Goal: Task Accomplishment & Management: Manage account settings

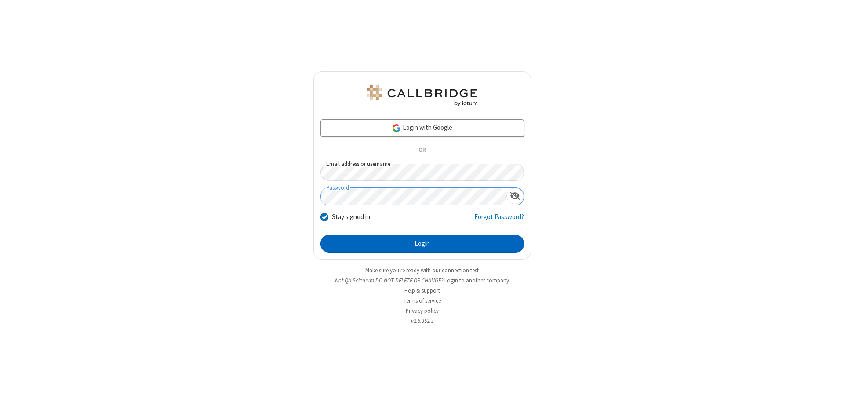
click at [422, 244] on button "Login" at bounding box center [422, 244] width 204 height 18
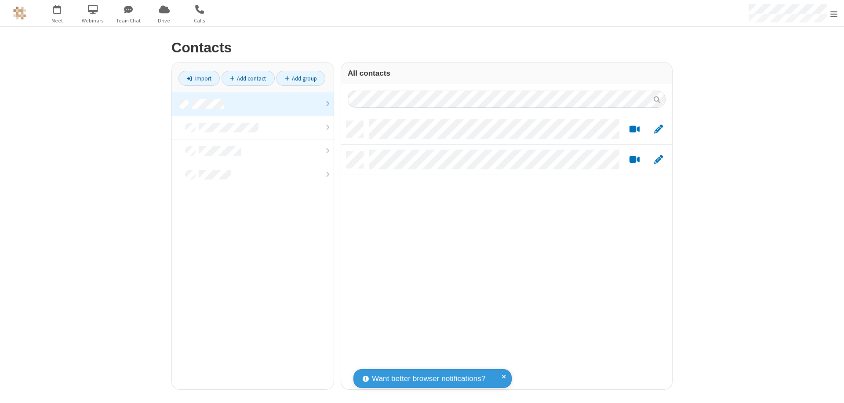
scroll to position [268, 324]
click at [253, 104] on link at bounding box center [253, 104] width 162 height 24
click at [301, 78] on link "Add group" at bounding box center [300, 78] width 49 height 15
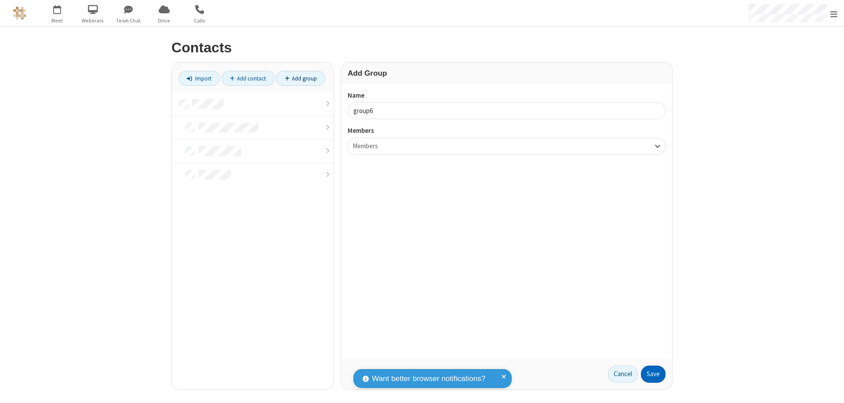
type input "group6"
click at [653, 374] on button "Save" at bounding box center [653, 374] width 25 height 18
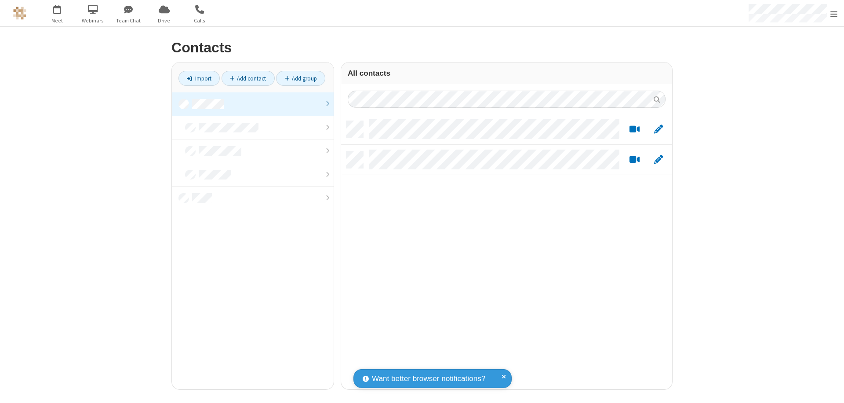
scroll to position [268, 324]
click at [253, 104] on link at bounding box center [253, 104] width 162 height 24
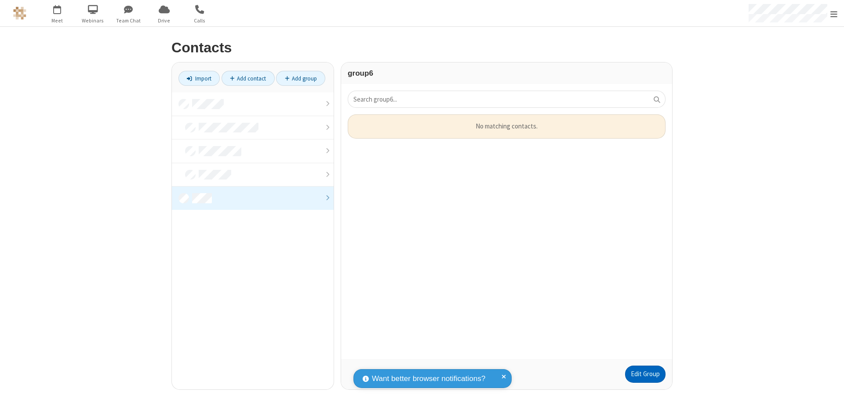
click at [645, 374] on link "Edit Group" at bounding box center [645, 374] width 40 height 18
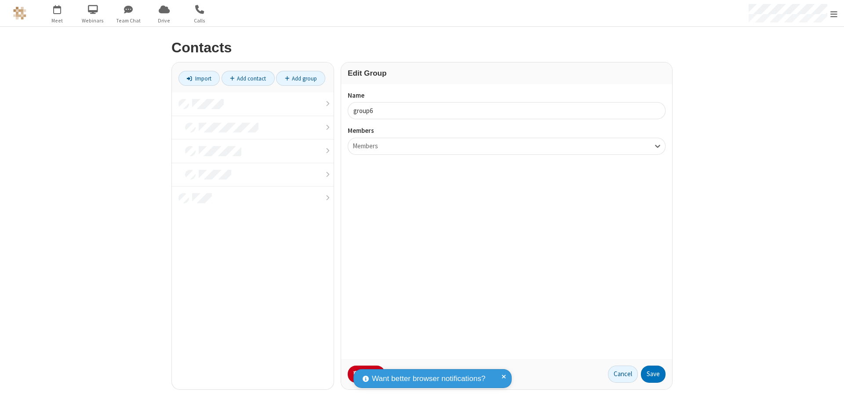
click at [0, 0] on button "No Thanks" at bounding box center [0, 0] width 0 height 0
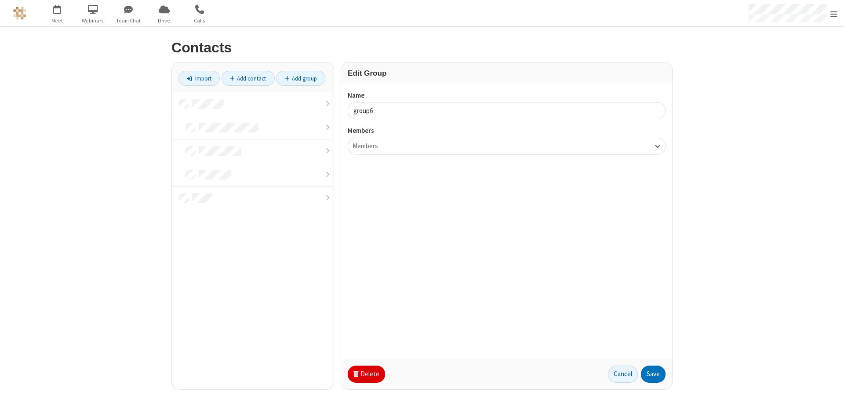
click at [365, 374] on button "Delete" at bounding box center [366, 374] width 37 height 18
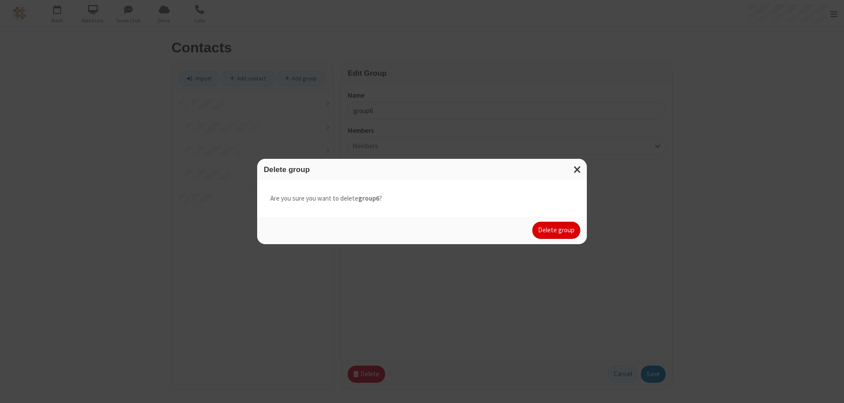
click at [557, 230] on button "Delete group" at bounding box center [556, 231] width 48 height 18
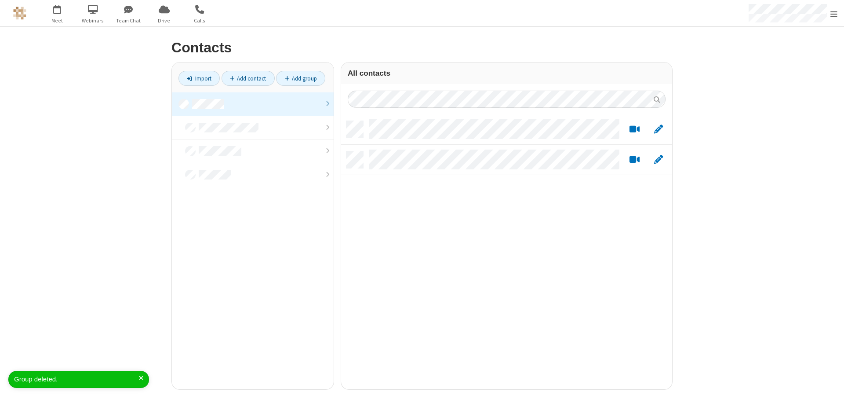
scroll to position [268, 324]
